Goal: Task Accomplishment & Management: Use online tool/utility

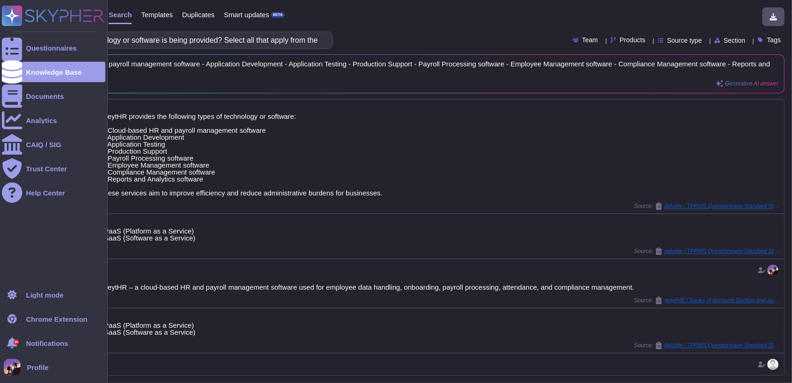
click at [8, 13] on rect at bounding box center [12, 16] width 20 height 20
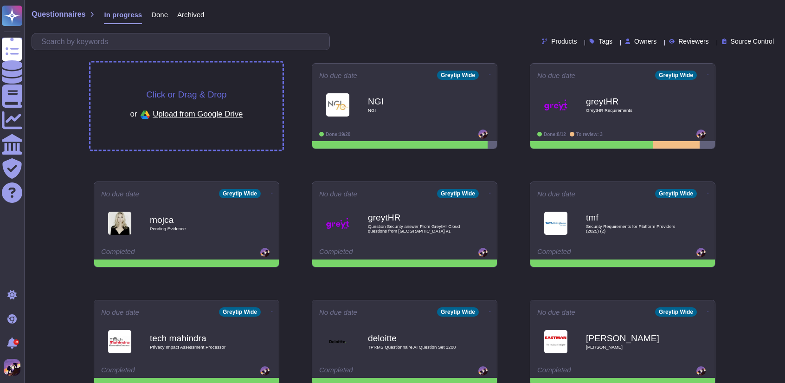
click at [226, 76] on div "Click or Drag & Drop or Upload from Google Drive" at bounding box center [186, 106] width 192 height 87
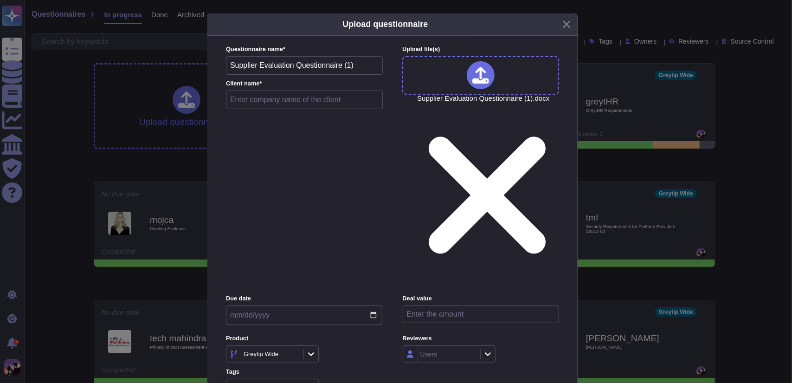
click at [265, 109] on input "text" at bounding box center [304, 99] width 157 height 19
paste input "Dataction Analytics Private Limited"
type input "Dataction Analytics Private Limited"
